Goal: Find contact information: Find contact information

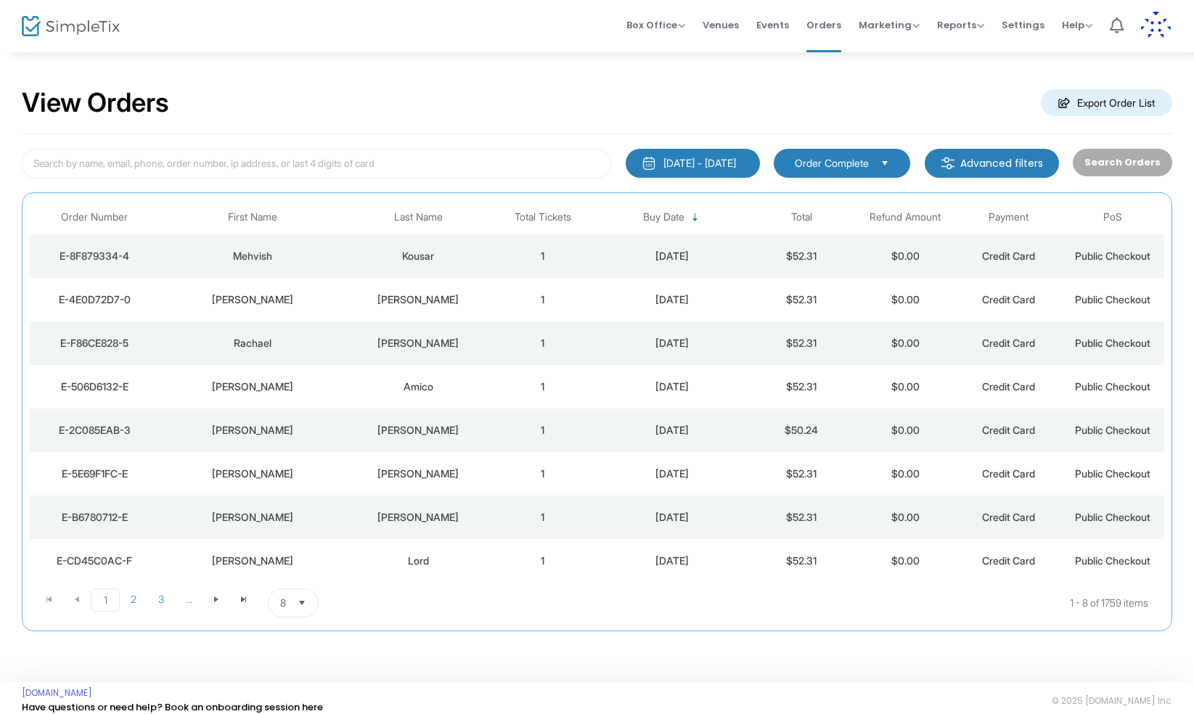
click at [417, 389] on div "Amico" at bounding box center [418, 387] width 138 height 15
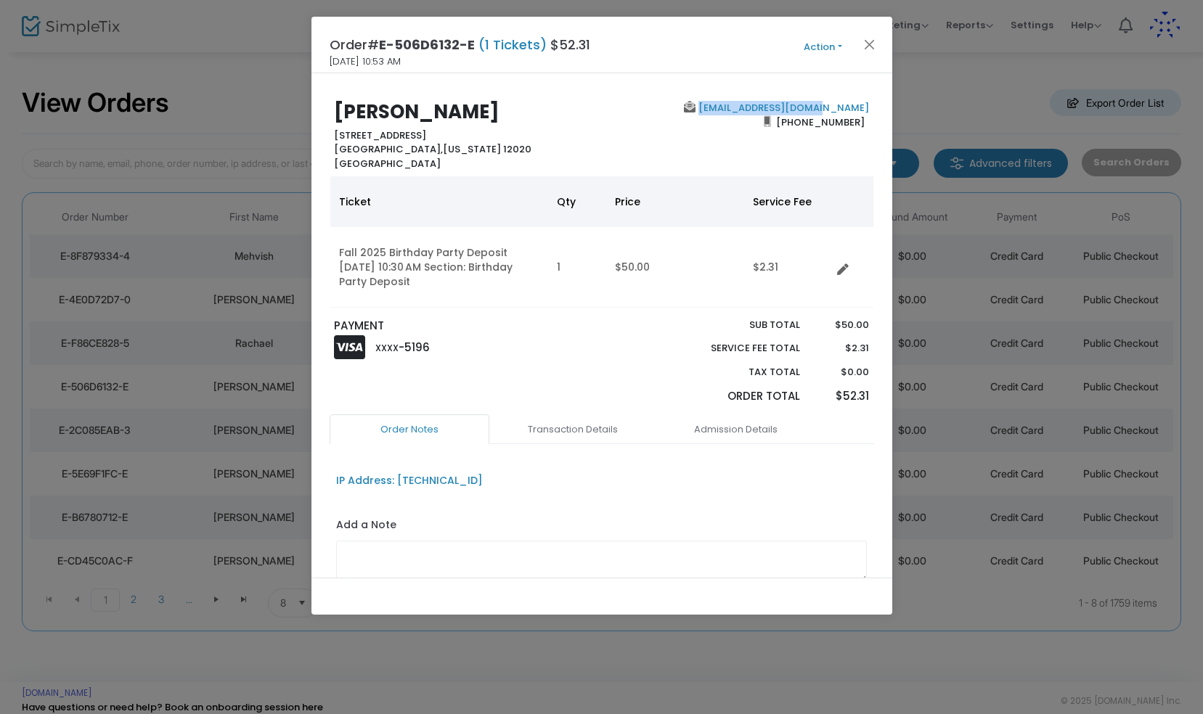
drag, startPoint x: 863, startPoint y: 107, endPoint x: 737, endPoint y: 113, distance: 125.7
click at [737, 113] on div "kamico72491@gmail.com (941) 456-3470" at bounding box center [739, 136] width 274 height 70
copy link "kamico72491@gmail.com"
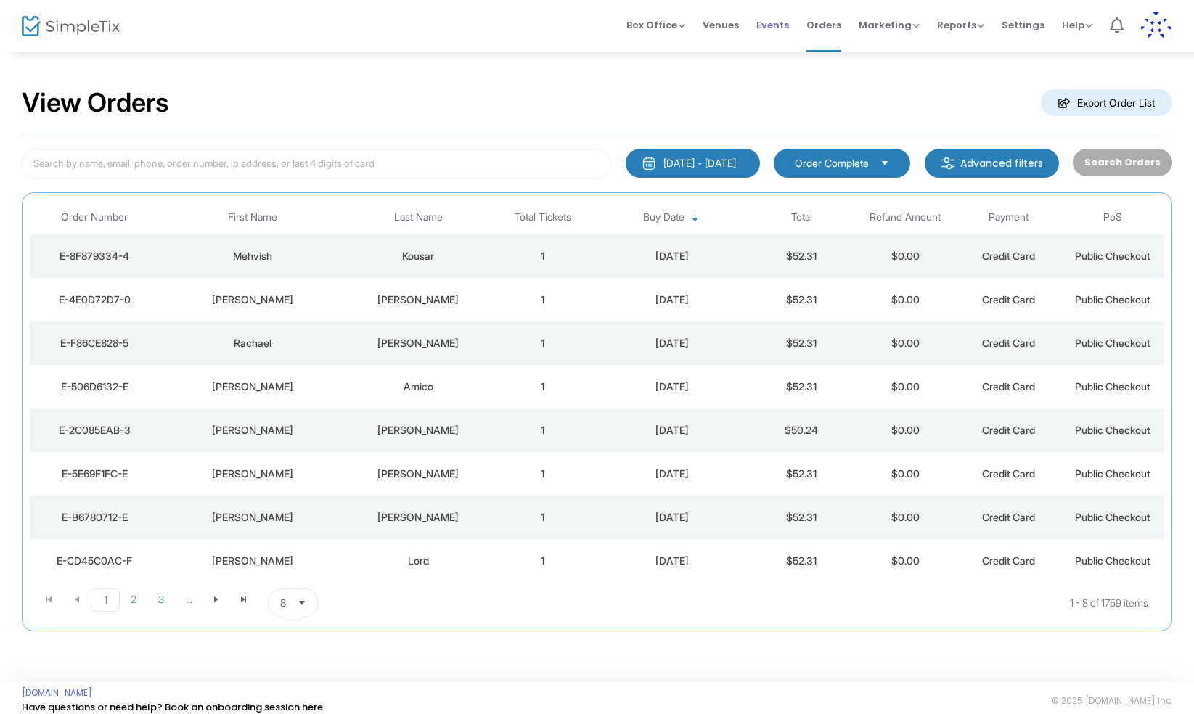
click at [776, 25] on span "Events" at bounding box center [772, 25] width 33 height 37
